Goal: Use online tool/utility: Use online tool/utility

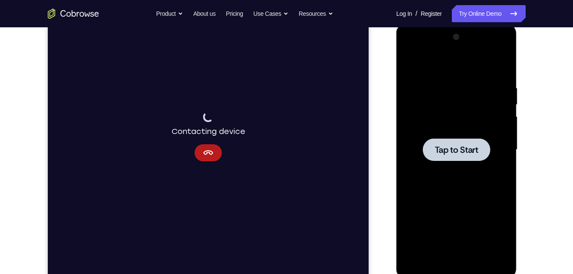
scroll to position [117, 0]
click at [474, 141] on div at bounding box center [456, 149] width 67 height 23
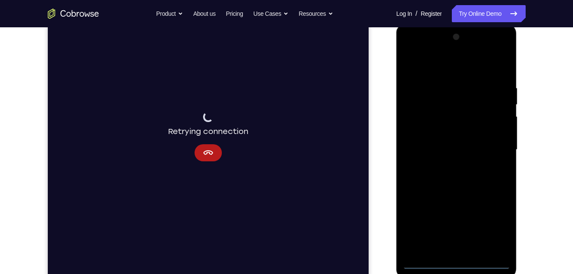
click at [458, 264] on div at bounding box center [455, 149] width 107 height 239
click at [500, 226] on div at bounding box center [455, 149] width 107 height 239
click at [449, 70] on div at bounding box center [455, 149] width 107 height 239
click at [493, 142] on div at bounding box center [455, 149] width 107 height 239
click at [463, 249] on div at bounding box center [455, 149] width 107 height 239
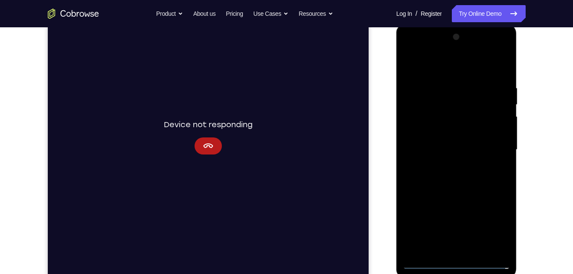
click at [444, 136] on div at bounding box center [455, 149] width 107 height 239
click at [444, 133] on div at bounding box center [455, 149] width 107 height 239
click at [441, 148] on div at bounding box center [455, 149] width 107 height 239
click at [445, 179] on div at bounding box center [455, 149] width 107 height 239
click at [452, 177] on div at bounding box center [455, 149] width 107 height 239
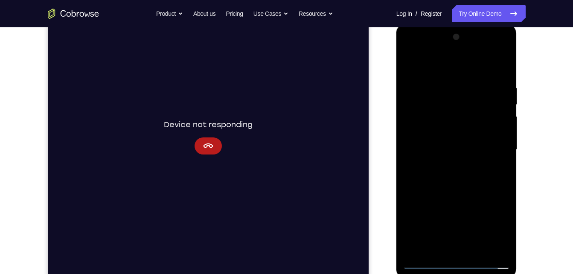
click at [462, 188] on div at bounding box center [455, 149] width 107 height 239
click at [445, 87] on div at bounding box center [455, 149] width 107 height 239
click at [499, 68] on div at bounding box center [455, 149] width 107 height 239
click at [478, 249] on div at bounding box center [455, 149] width 107 height 239
click at [466, 194] on div at bounding box center [455, 149] width 107 height 239
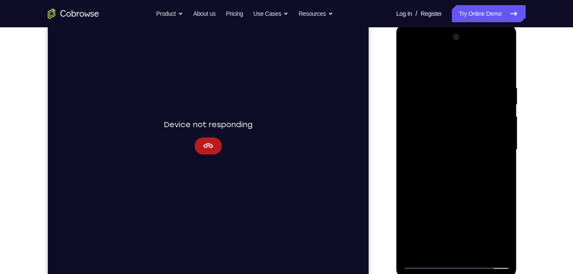
click at [462, 131] on div at bounding box center [455, 149] width 107 height 239
click at [448, 246] on div at bounding box center [455, 149] width 107 height 239
click at [501, 173] on div at bounding box center [455, 149] width 107 height 239
click at [425, 68] on div at bounding box center [455, 149] width 107 height 239
click at [440, 208] on div at bounding box center [455, 149] width 107 height 239
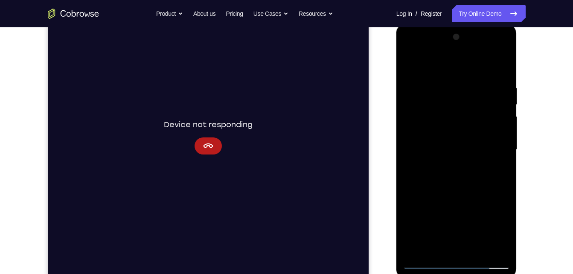
click at [433, 255] on div at bounding box center [455, 149] width 107 height 239
click at [501, 156] on div at bounding box center [455, 149] width 107 height 239
click at [435, 249] on div at bounding box center [455, 149] width 107 height 239
click at [470, 64] on div at bounding box center [455, 149] width 107 height 239
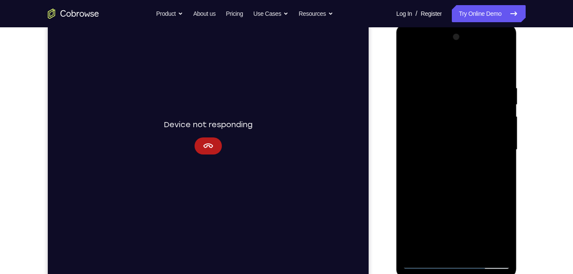
click at [497, 61] on div at bounding box center [455, 149] width 107 height 239
click at [478, 249] on div at bounding box center [455, 149] width 107 height 239
drag, startPoint x: 480, startPoint y: 109, endPoint x: 496, endPoint y: 293, distance: 184.9
click at [496, 273] on html "Online web based iOS Simulators and Android Emulators. Run iPhone, iPad, Mobile…" at bounding box center [457, 152] width 122 height 256
click at [457, 125] on div at bounding box center [455, 149] width 107 height 239
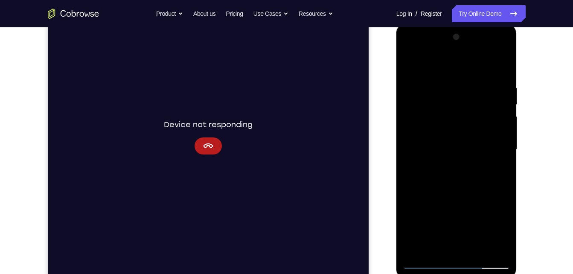
click at [411, 66] on div at bounding box center [455, 149] width 107 height 239
click at [411, 63] on div at bounding box center [455, 149] width 107 height 239
click at [443, 84] on div at bounding box center [455, 149] width 107 height 239
click at [414, 66] on div at bounding box center [455, 149] width 107 height 239
drag, startPoint x: 463, startPoint y: 214, endPoint x: 470, endPoint y: 142, distance: 71.9
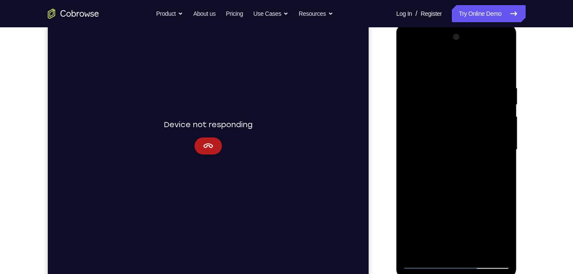
click at [470, 142] on div at bounding box center [455, 149] width 107 height 239
drag, startPoint x: 469, startPoint y: 145, endPoint x: 454, endPoint y: 233, distance: 89.2
click at [454, 233] on div at bounding box center [455, 149] width 107 height 239
click at [411, 62] on div at bounding box center [455, 149] width 107 height 239
click at [416, 138] on div at bounding box center [455, 149] width 107 height 239
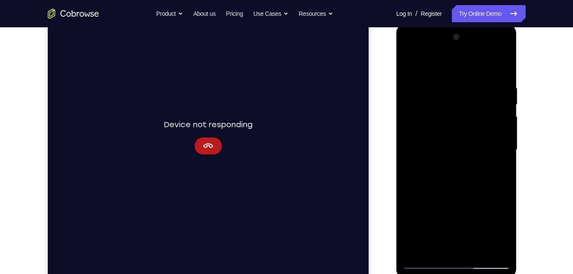
click at [420, 69] on div at bounding box center [455, 149] width 107 height 239
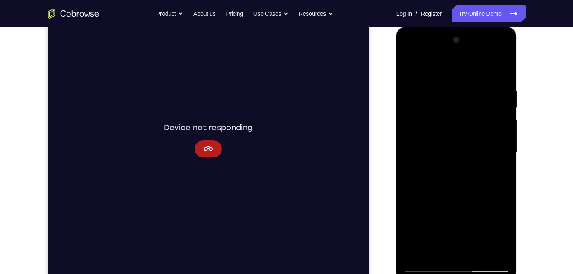
click at [428, 265] on div at bounding box center [455, 152] width 107 height 239
click at [414, 73] on div at bounding box center [455, 152] width 107 height 239
drag, startPoint x: 441, startPoint y: 159, endPoint x: 441, endPoint y: 148, distance: 11.1
click at [441, 148] on div at bounding box center [455, 152] width 107 height 239
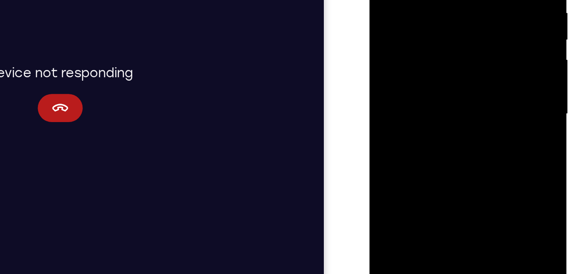
scroll to position [121, 0]
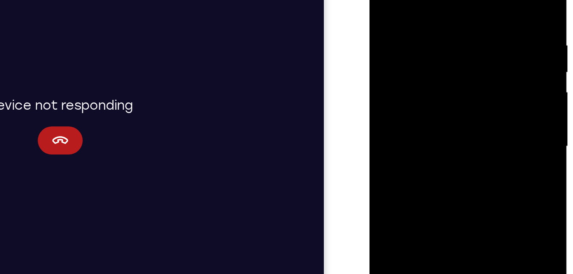
drag, startPoint x: 423, startPoint y: 95, endPoint x: 436, endPoint y: 156, distance: 62.3
click at [436, 156] on div at bounding box center [429, 65] width 107 height 239
drag, startPoint x: 458, startPoint y: 50, endPoint x: 450, endPoint y: 156, distance: 106.0
click at [450, 156] on div at bounding box center [429, 65] width 107 height 239
drag, startPoint x: 439, startPoint y: 25, endPoint x: 426, endPoint y: 156, distance: 131.1
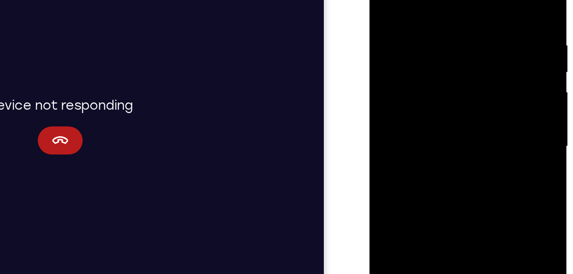
click at [426, 156] on div at bounding box center [429, 65] width 107 height 239
click at [415, 2] on div at bounding box center [429, 65] width 107 height 239
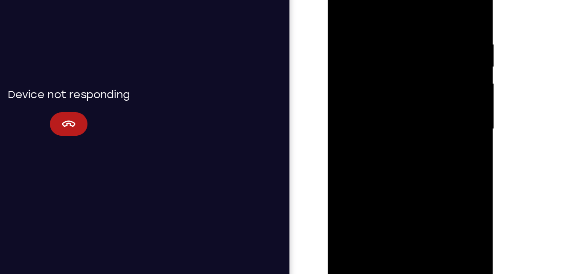
click at [422, 182] on div at bounding box center [387, 81] width 107 height 239
click at [433, 0] on div at bounding box center [387, 81] width 107 height 239
click at [411, 181] on div at bounding box center [387, 81] width 107 height 239
click at [391, 58] on div at bounding box center [387, 81] width 107 height 239
click at [344, 0] on div at bounding box center [387, 81] width 107 height 239
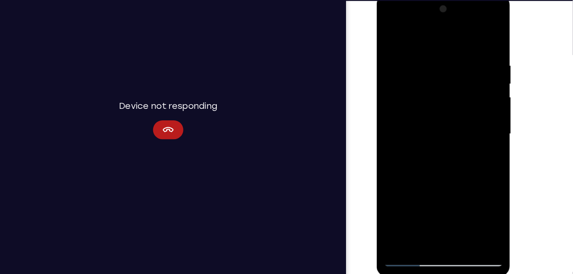
scroll to position [120, 0]
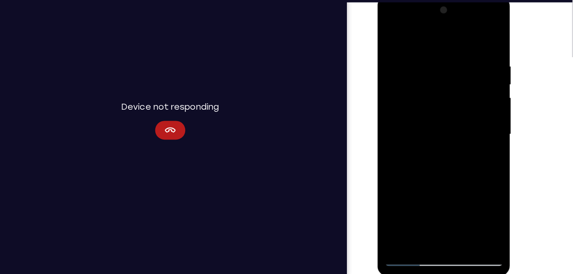
click at [392, 37] on div at bounding box center [437, 122] width 107 height 239
drag, startPoint x: 420, startPoint y: 79, endPoint x: 420, endPoint y: 267, distance: 188.0
click at [420, 252] on html "Online web based iOS Simulators and Android Emulators. Run iPhone, iPad, Mobile…" at bounding box center [438, 124] width 122 height 256
click at [430, 58] on div at bounding box center [437, 122] width 107 height 239
click at [483, 39] on div at bounding box center [437, 122] width 107 height 239
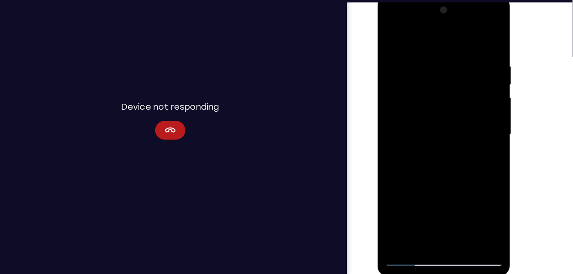
click at [447, 56] on div at bounding box center [437, 122] width 107 height 239
click at [480, 45] on div at bounding box center [437, 122] width 107 height 239
drag, startPoint x: 459, startPoint y: 164, endPoint x: 459, endPoint y: 264, distance: 100.2
click at [459, 252] on html "Online web based iOS Simulators and Android Emulators. Run iPhone, iPad, Mobile…" at bounding box center [438, 124] width 122 height 256
click at [457, 222] on div at bounding box center [437, 122] width 107 height 239
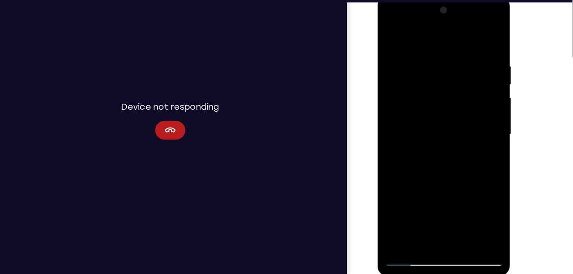
click at [391, 39] on div at bounding box center [437, 122] width 107 height 239
click at [416, 224] on div at bounding box center [437, 122] width 107 height 239
click at [436, 38] on div at bounding box center [437, 122] width 107 height 239
click at [483, 35] on div at bounding box center [437, 122] width 107 height 239
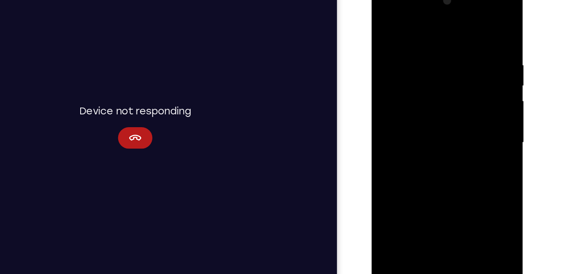
click at [454, 211] on div at bounding box center [431, 110] width 107 height 239
click at [388, 23] on div at bounding box center [431, 110] width 107 height 239
click at [413, 206] on div at bounding box center [431, 110] width 107 height 239
click at [426, 179] on div at bounding box center [431, 110] width 107 height 239
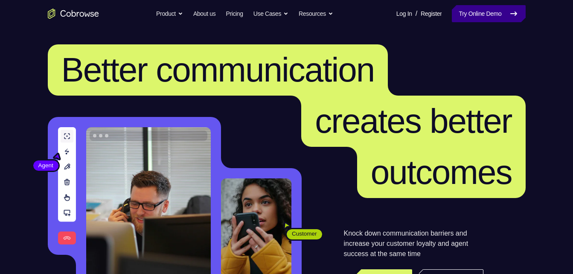
click at [488, 7] on link "Try Online Demo" at bounding box center [488, 13] width 73 height 17
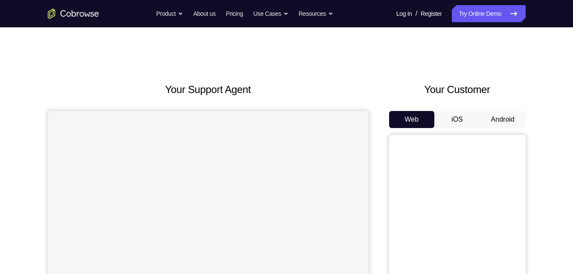
click at [497, 122] on button "Android" at bounding box center [503, 119] width 46 height 17
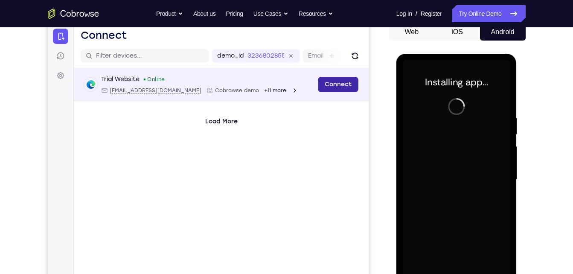
click at [342, 90] on link "Connect" at bounding box center [337, 84] width 41 height 15
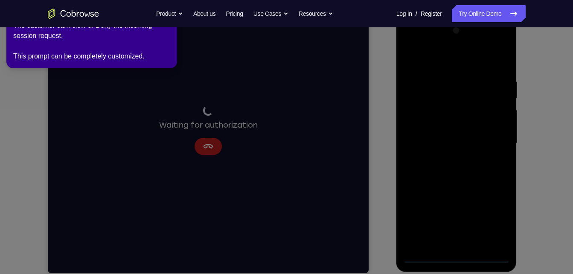
scroll to position [121, 0]
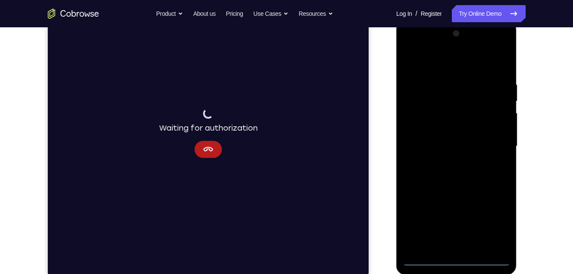
click at [458, 263] on div at bounding box center [455, 146] width 107 height 239
click at [489, 221] on div at bounding box center [455, 146] width 107 height 239
click at [420, 61] on div at bounding box center [455, 146] width 107 height 239
click at [493, 143] on div at bounding box center [455, 146] width 107 height 239
click at [448, 249] on div at bounding box center [455, 146] width 107 height 239
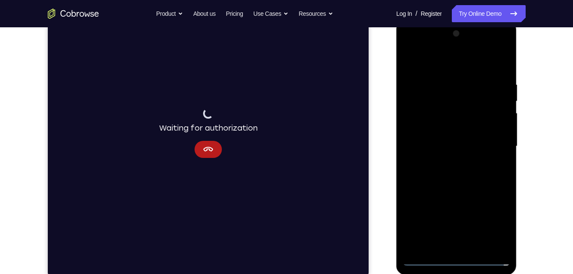
click at [451, 138] on div at bounding box center [455, 146] width 107 height 239
click at [454, 130] on div at bounding box center [455, 146] width 107 height 239
click at [455, 144] on div at bounding box center [455, 146] width 107 height 239
click at [452, 173] on div at bounding box center [455, 146] width 107 height 239
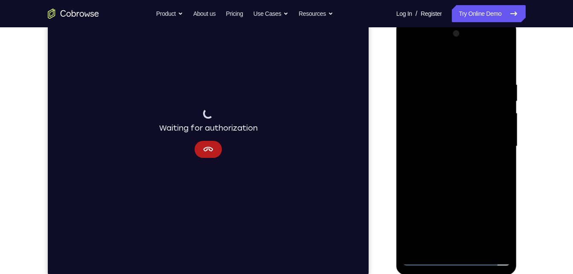
click at [476, 187] on div at bounding box center [455, 146] width 107 height 239
click at [476, 247] on div at bounding box center [455, 146] width 107 height 239
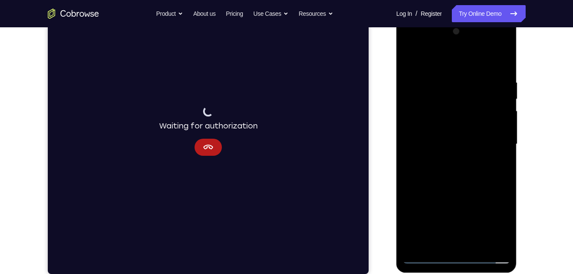
scroll to position [122, 0]
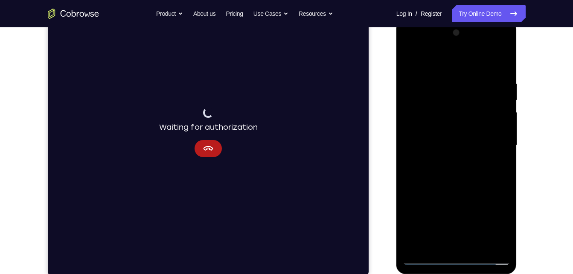
click at [444, 193] on div at bounding box center [455, 145] width 107 height 239
click at [444, 126] on div at bounding box center [455, 145] width 107 height 239
click at [406, 63] on div at bounding box center [455, 145] width 107 height 239
click at [411, 60] on div at bounding box center [455, 145] width 107 height 239
click at [442, 75] on div at bounding box center [455, 145] width 107 height 239
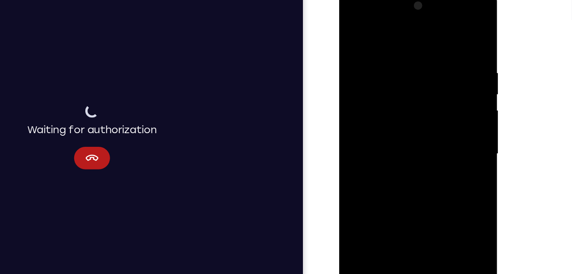
click at [443, 33] on div at bounding box center [398, 114] width 107 height 239
click at [413, 41] on div at bounding box center [398, 114] width 107 height 239
click at [443, 35] on div at bounding box center [398, 114] width 107 height 239
drag, startPoint x: 428, startPoint y: 47, endPoint x: 361, endPoint y: 58, distance: 67.4
click at [361, 58] on div at bounding box center [398, 114] width 107 height 239
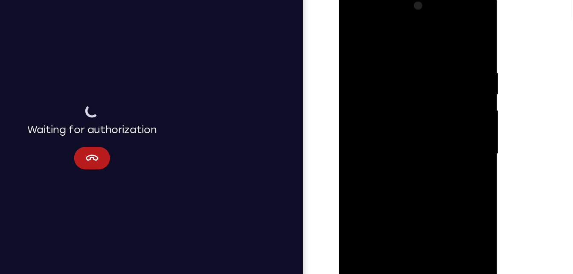
drag, startPoint x: 410, startPoint y: 58, endPoint x: 339, endPoint y: 54, distance: 71.3
click at [339, 54] on div at bounding box center [399, 116] width 121 height 254
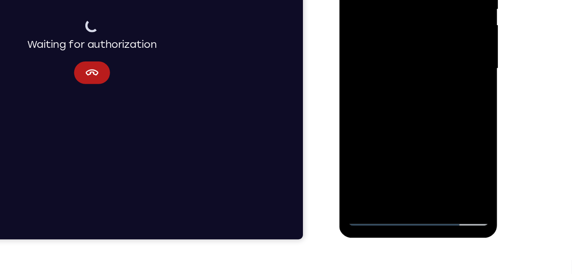
scroll to position [148, 0]
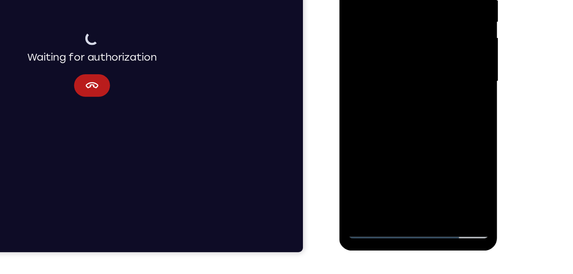
click at [422, 144] on div at bounding box center [398, 41] width 107 height 239
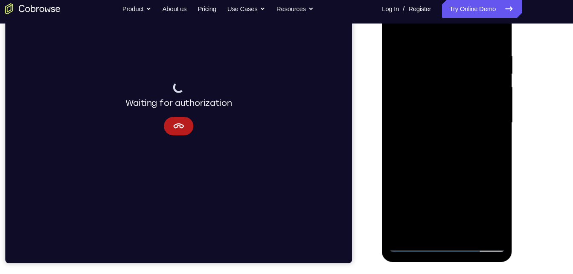
click at [414, 226] on div at bounding box center [441, 112] width 107 height 239
click at [420, 214] on div at bounding box center [441, 112] width 107 height 239
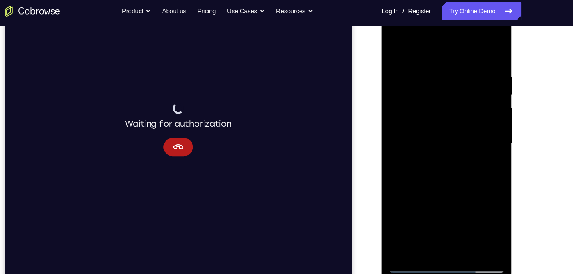
click at [446, 47] on div at bounding box center [441, 133] width 107 height 239
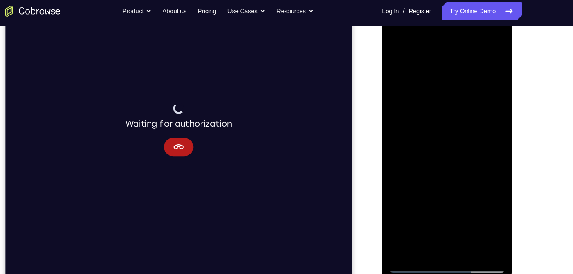
click at [400, 62] on div at bounding box center [441, 133] width 107 height 239
click at [490, 86] on div at bounding box center [441, 133] width 107 height 239
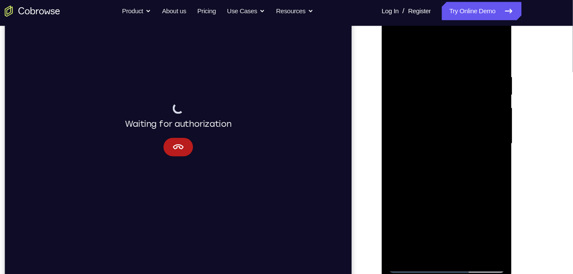
click at [476, 86] on div at bounding box center [441, 133] width 107 height 239
click at [399, 122] on div at bounding box center [441, 133] width 107 height 239
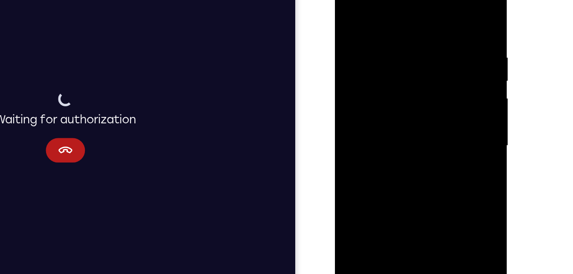
click at [420, 76] on div at bounding box center [394, 91] width 107 height 239
click at [425, 69] on div at bounding box center [394, 91] width 107 height 239
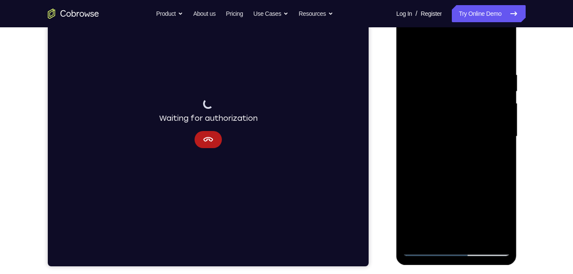
click at [502, 95] on div at bounding box center [455, 136] width 107 height 239
click at [501, 90] on div at bounding box center [455, 136] width 107 height 239
click at [499, 74] on div at bounding box center [455, 136] width 107 height 239
click at [500, 68] on div at bounding box center [455, 136] width 107 height 239
click at [504, 86] on div at bounding box center [455, 136] width 107 height 239
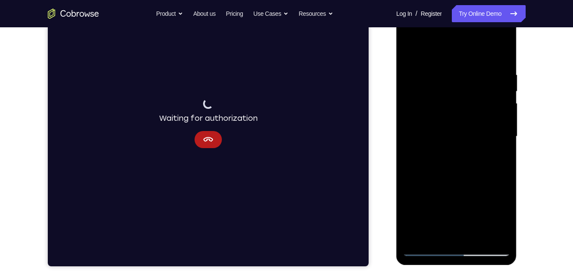
click at [500, 54] on div at bounding box center [455, 136] width 107 height 239
click at [489, 50] on div at bounding box center [455, 136] width 107 height 239
click at [502, 49] on div at bounding box center [455, 136] width 107 height 239
click at [419, 239] on div at bounding box center [455, 136] width 107 height 239
click at [466, 235] on div at bounding box center [455, 136] width 107 height 239
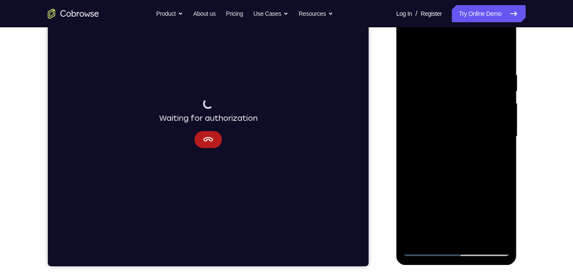
click at [477, 235] on div at bounding box center [455, 136] width 107 height 239
click at [425, 251] on div at bounding box center [455, 136] width 107 height 239
click at [507, 179] on div at bounding box center [455, 136] width 107 height 239
drag, startPoint x: 456, startPoint y: 82, endPoint x: 456, endPoint y: 214, distance: 131.7
click at [456, 214] on div at bounding box center [455, 136] width 107 height 239
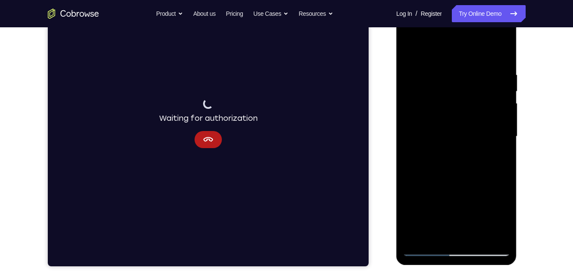
click at [414, 236] on div at bounding box center [455, 136] width 107 height 239
drag, startPoint x: 452, startPoint y: 90, endPoint x: 408, endPoint y: 246, distance: 162.2
click at [408, 246] on div at bounding box center [455, 136] width 107 height 239
drag, startPoint x: 454, startPoint y: 93, endPoint x: 459, endPoint y: 216, distance: 123.7
click at [459, 216] on div at bounding box center [455, 136] width 107 height 239
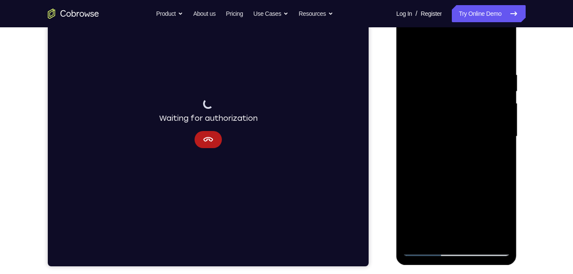
drag, startPoint x: 452, startPoint y: 100, endPoint x: 460, endPoint y: 200, distance: 100.1
click at [460, 200] on div at bounding box center [455, 136] width 107 height 239
click at [480, 235] on div at bounding box center [455, 136] width 107 height 239
click at [200, 141] on button "Cancel" at bounding box center [207, 139] width 27 height 17
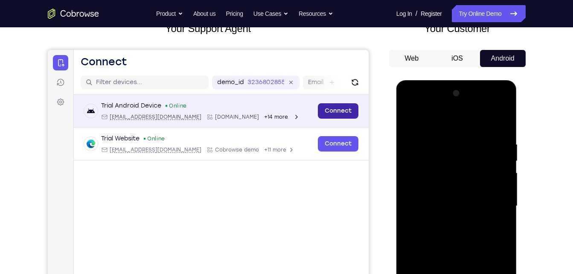
scroll to position [54, 0]
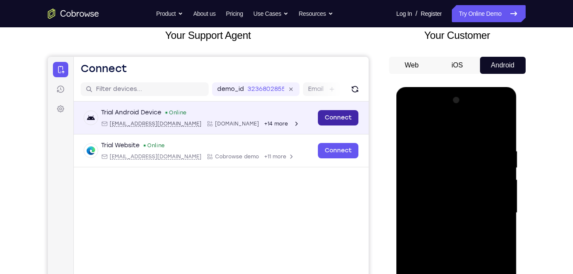
click at [340, 124] on link "Connect" at bounding box center [337, 117] width 41 height 15
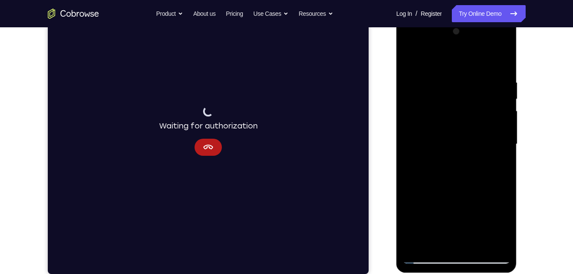
scroll to position [122, 0]
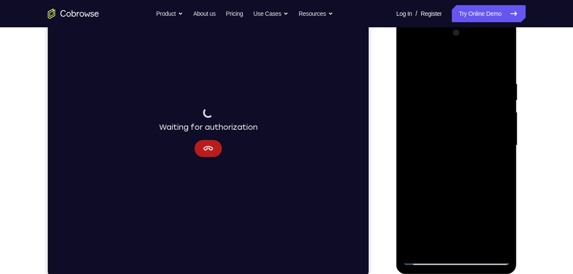
click at [469, 160] on div at bounding box center [455, 145] width 107 height 239
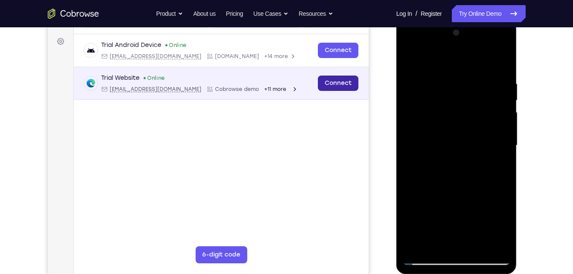
click at [346, 81] on link "Connect" at bounding box center [337, 82] width 41 height 15
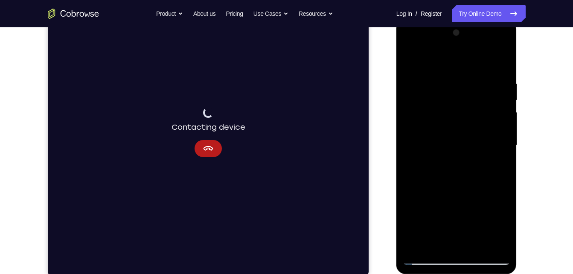
click at [484, 261] on div at bounding box center [455, 145] width 107 height 239
drag, startPoint x: 456, startPoint y: 180, endPoint x: 448, endPoint y: -11, distance: 191.2
click at [448, 20] on html "Online web based iOS Simulators and Android Emulators. Run iPhone, iPad, Mobile…" at bounding box center [457, 148] width 122 height 256
click at [479, 172] on div at bounding box center [455, 145] width 107 height 239
click at [451, 122] on div at bounding box center [455, 145] width 107 height 239
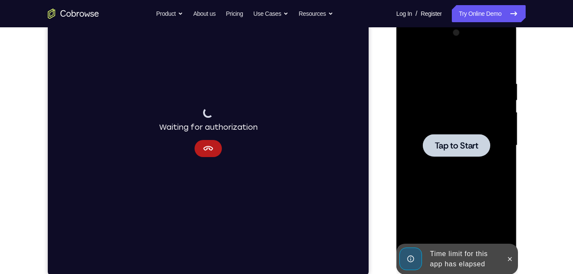
click at [406, 20] on div "Tap to Start" at bounding box center [456, 20] width 121 height 0
